Goal: Task Accomplishment & Management: Manage account settings

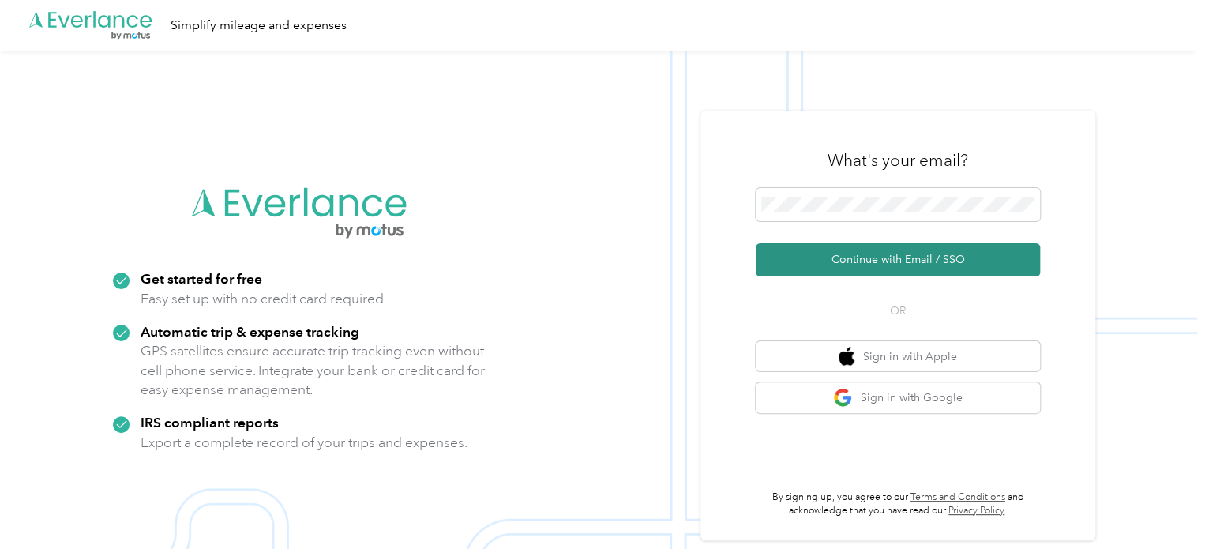
click at [834, 248] on button "Continue with Email / SSO" at bounding box center [897, 259] width 284 height 33
click at [823, 268] on button "Continue with Email / SSO" at bounding box center [897, 259] width 284 height 33
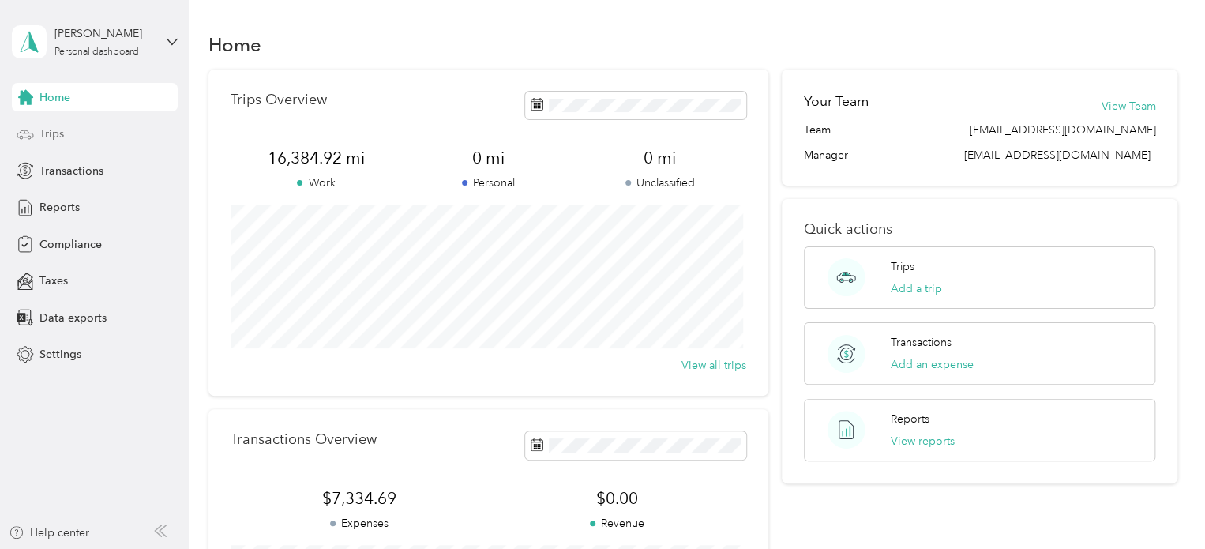
click at [48, 137] on span "Trips" at bounding box center [51, 134] width 24 height 17
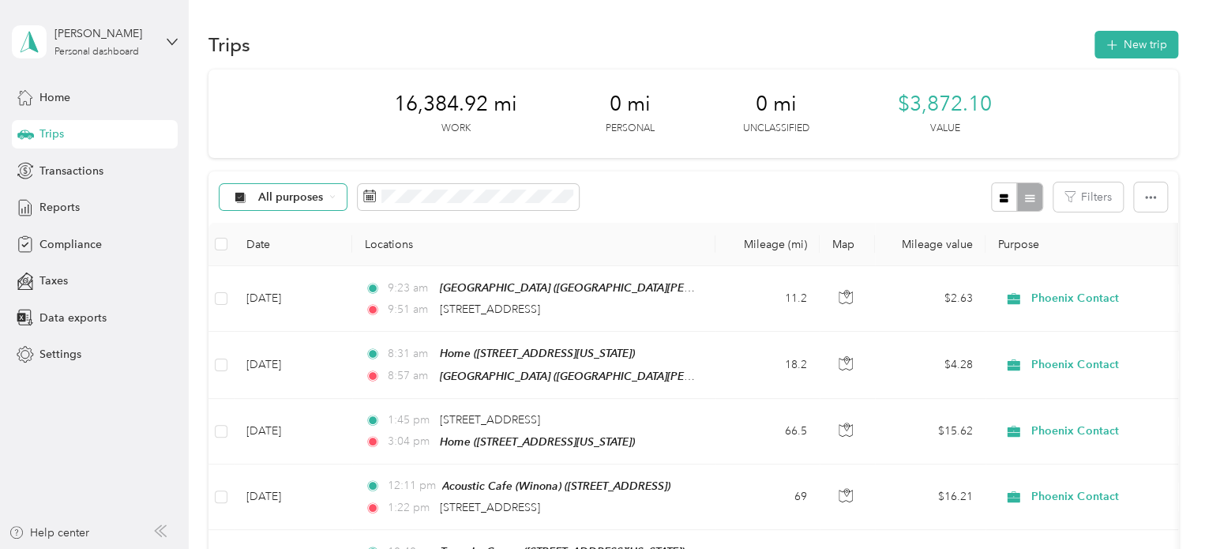
click at [295, 200] on span "All purposes" at bounding box center [291, 197] width 66 height 11
click at [528, 218] on div "All purposes Filters" at bounding box center [692, 196] width 969 height 51
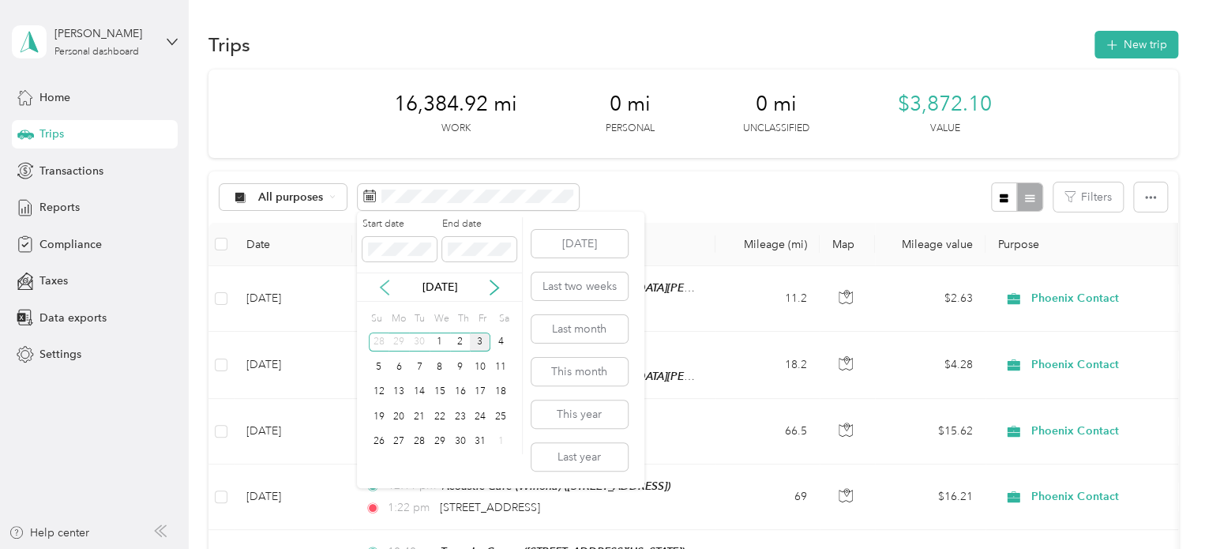
click at [382, 286] on icon at bounding box center [384, 287] width 8 height 14
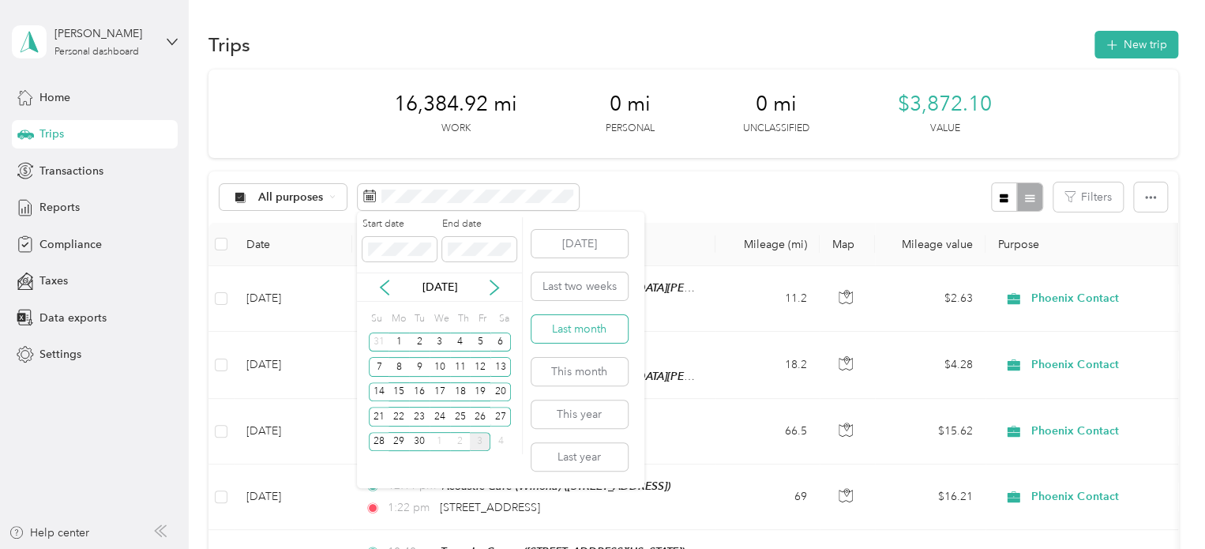
click at [578, 337] on button "Last month" at bounding box center [579, 329] width 96 height 28
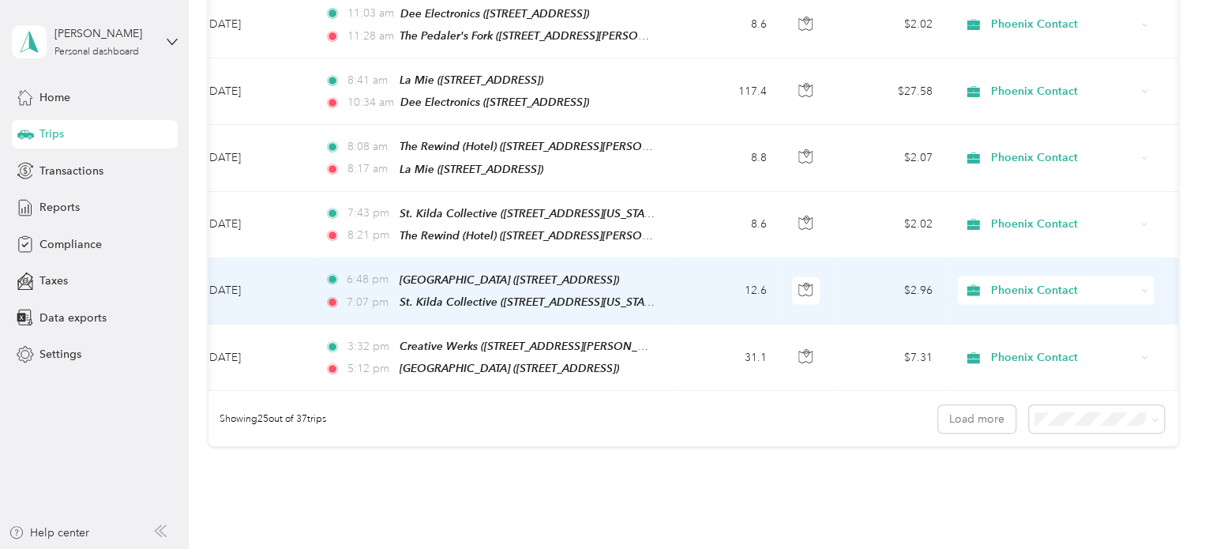
scroll to position [1621, 0]
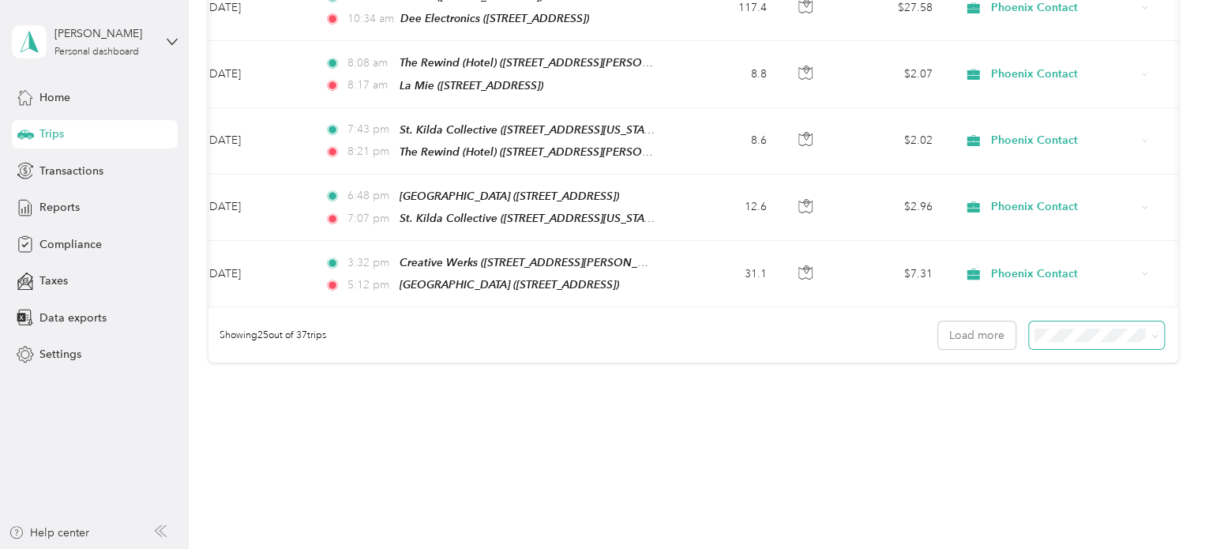
click at [1072, 321] on span at bounding box center [1096, 335] width 135 height 28
click at [1060, 381] on span "100 per load" at bounding box center [1068, 386] width 65 height 13
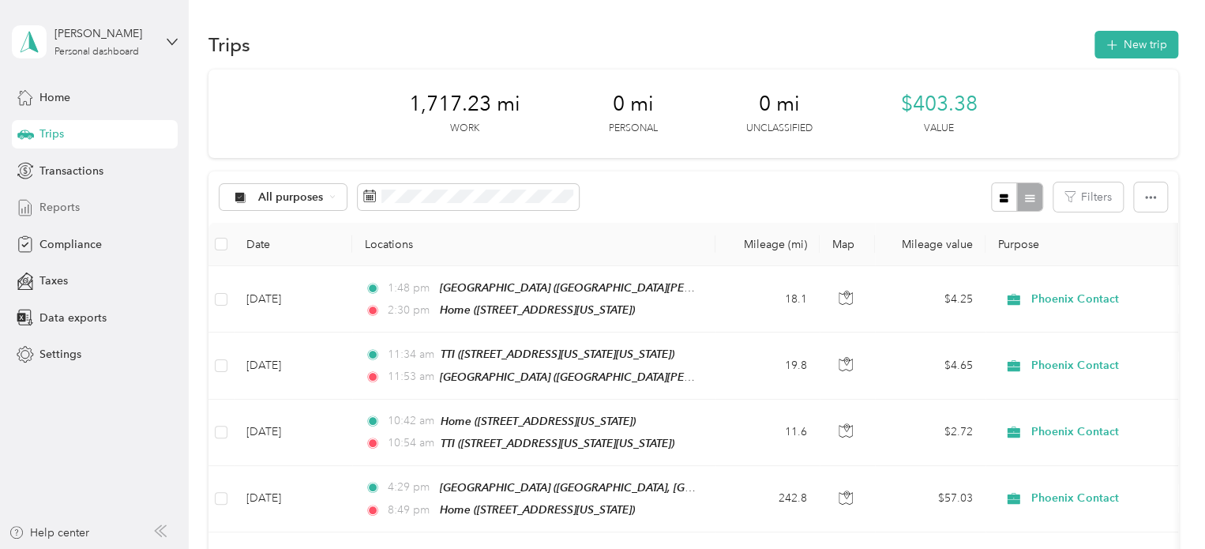
click at [60, 215] on span "Reports" at bounding box center [59, 207] width 40 height 17
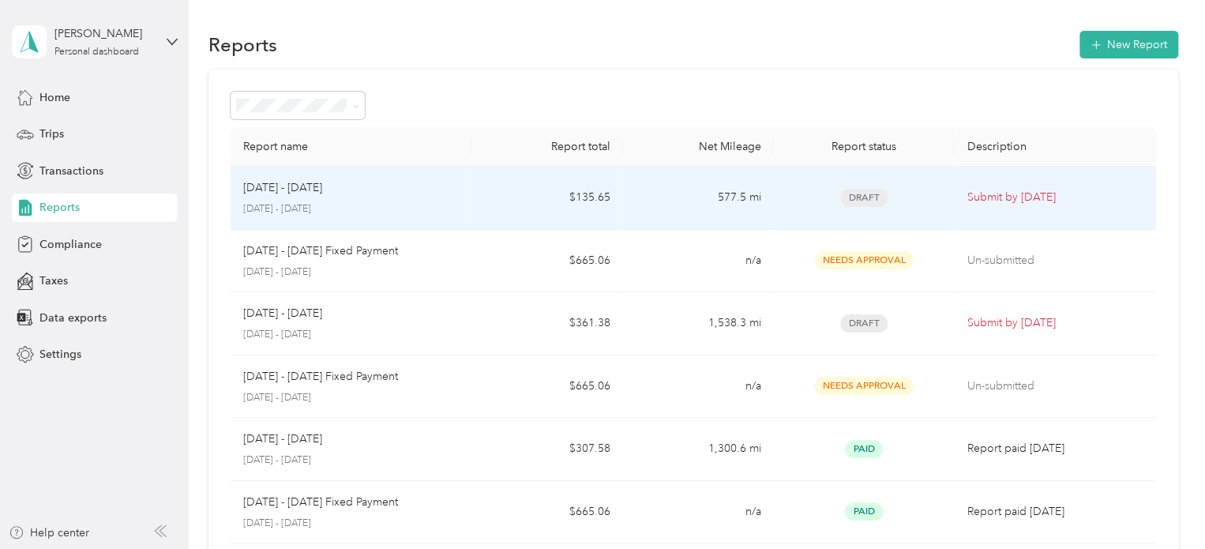
click at [390, 194] on div "Oct 1 - 31, 2025" at bounding box center [351, 187] width 216 height 17
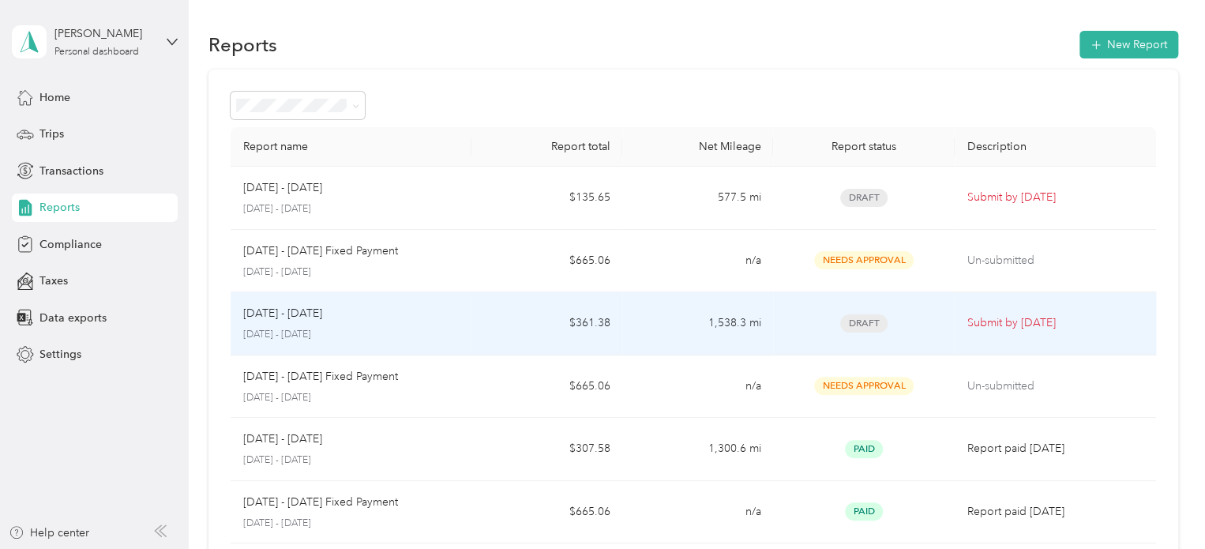
click at [357, 328] on p "September 1 - 30, 2025" at bounding box center [351, 335] width 216 height 14
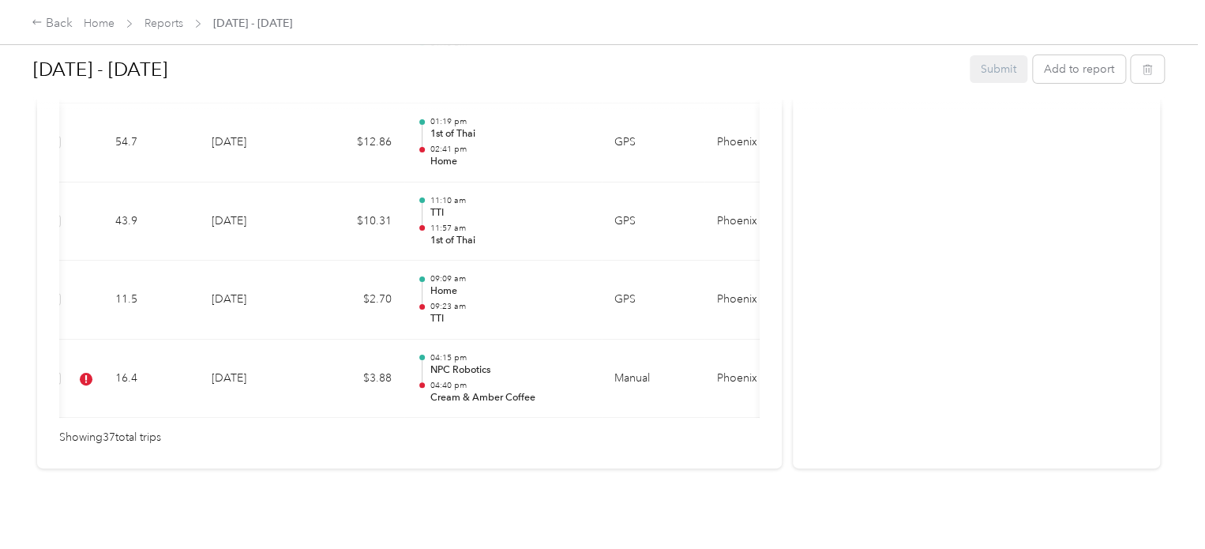
scroll to position [3146, 0]
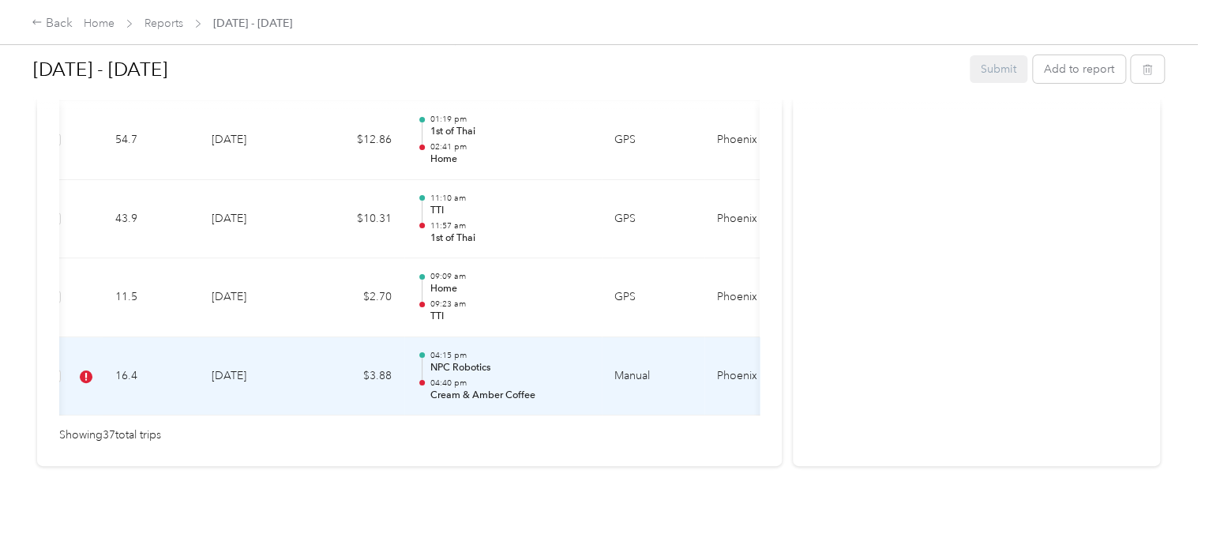
click at [145, 367] on td "16.4" at bounding box center [151, 376] width 96 height 79
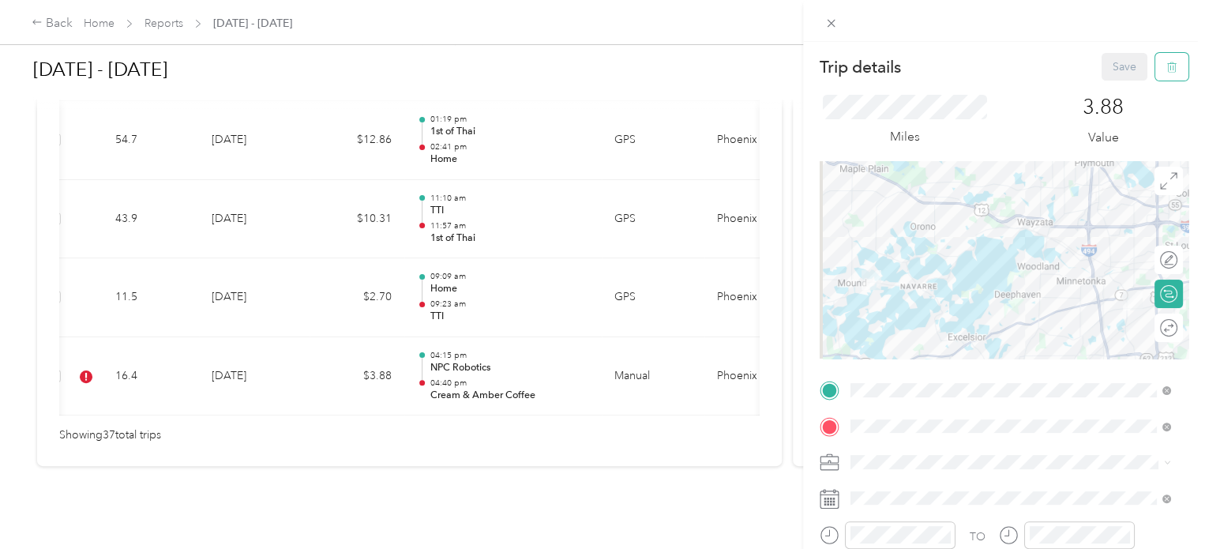
click at [1165, 78] on button "button" at bounding box center [1171, 67] width 33 height 28
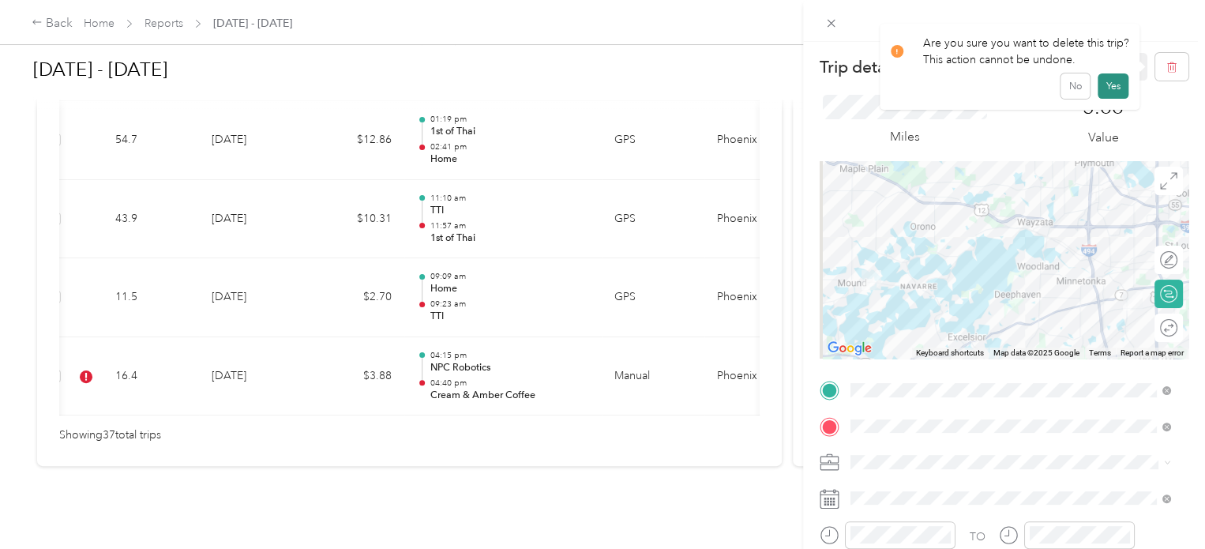
click at [1107, 89] on button "Yes" at bounding box center [1112, 85] width 31 height 25
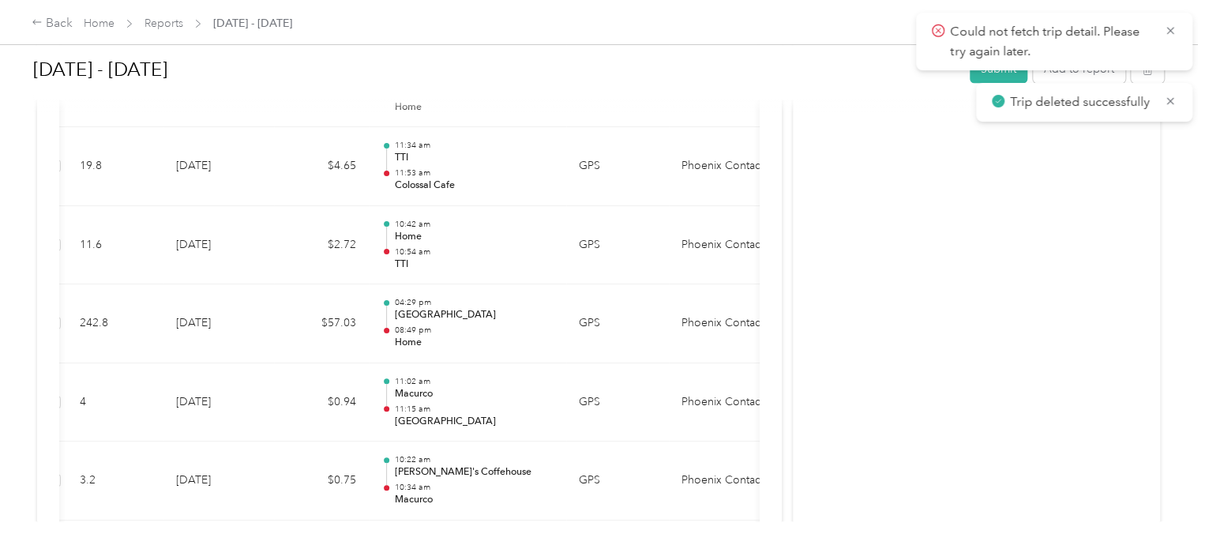
scroll to position [0, 0]
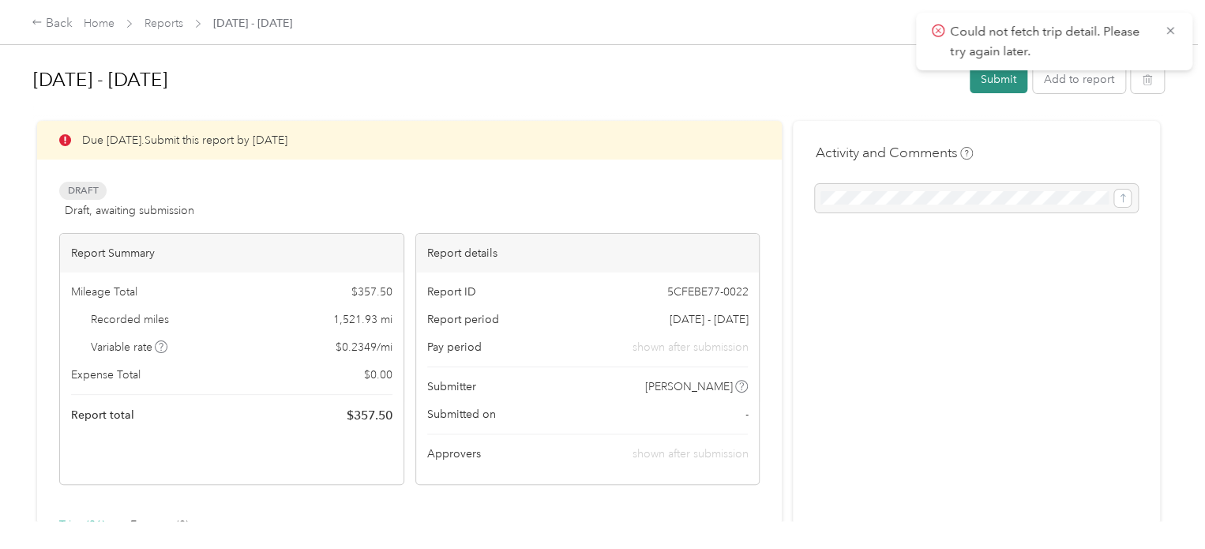
click at [991, 78] on button "Submit" at bounding box center [998, 80] width 58 height 28
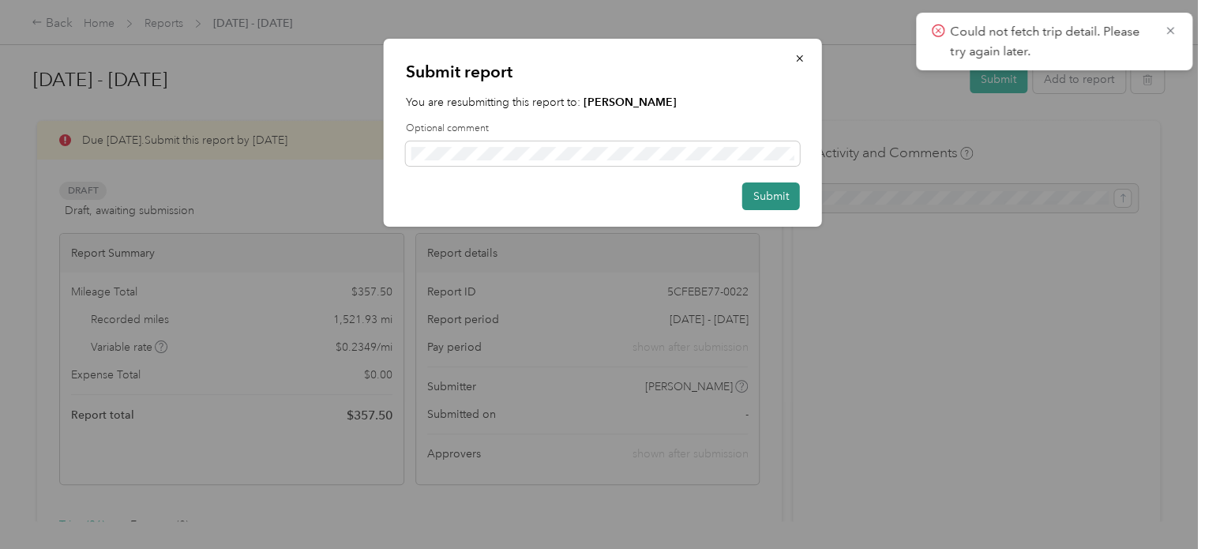
click at [761, 204] on button "Submit" at bounding box center [771, 196] width 58 height 28
